Goal: Navigation & Orientation: Go to known website

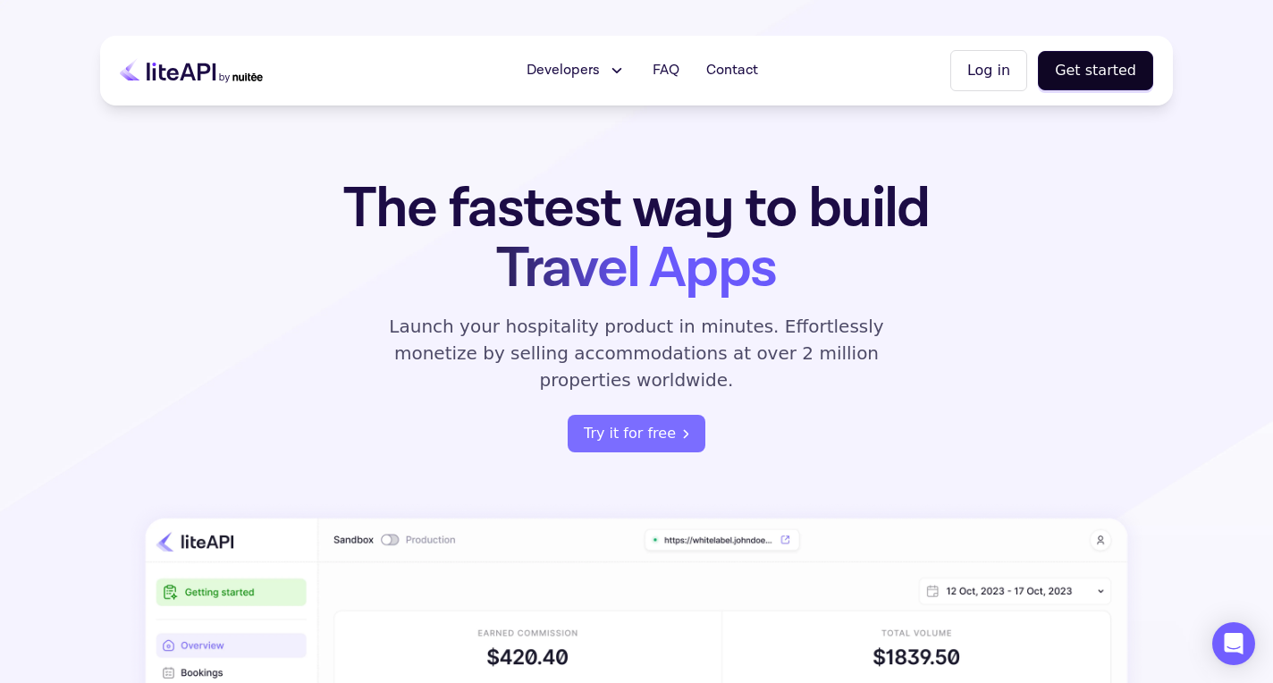
click at [144, 67] on icon at bounding box center [191, 70] width 143 height 45
